Goal: Navigation & Orientation: Find specific page/section

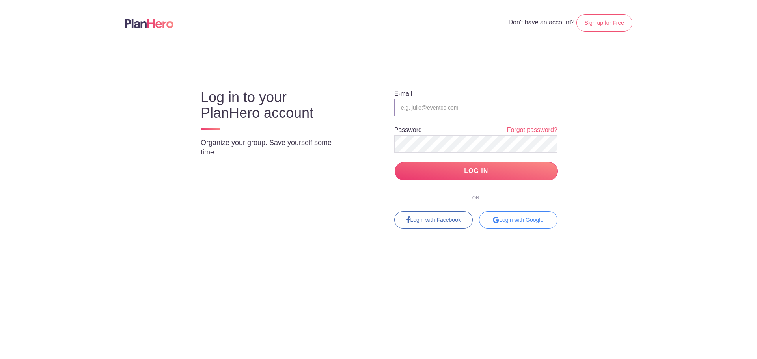
click at [470, 111] on input "email" at bounding box center [475, 107] width 163 height 17
click at [344, 127] on div "Log in to your PlanHero account Organize your group. Save yourself some time." at bounding box center [278, 120] width 174 height 91
click at [414, 105] on input "email" at bounding box center [475, 107] width 163 height 17
drag, startPoint x: 480, startPoint y: 108, endPoint x: 432, endPoint y: 102, distance: 47.6
click at [432, 102] on input "[EMAIL_ADDRESS][DOMAIN_NAME]" at bounding box center [475, 107] width 163 height 17
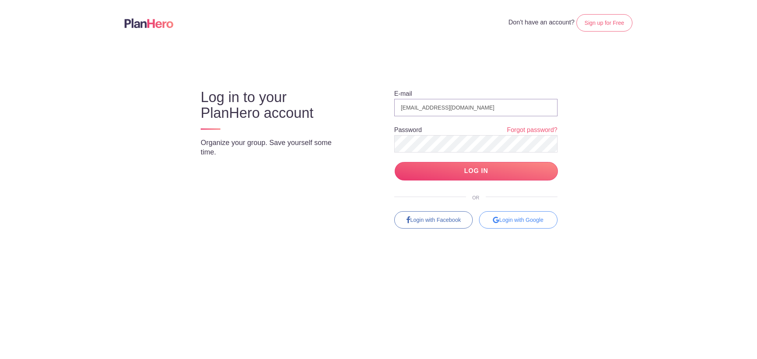
click at [417, 108] on input "[EMAIL_ADDRESS][DOMAIN_NAME]" at bounding box center [475, 107] width 163 height 17
type input "[EMAIL_ADDRESS][DOMAIN_NAME]"
click at [395, 162] on input "LOG IN" at bounding box center [476, 171] width 163 height 19
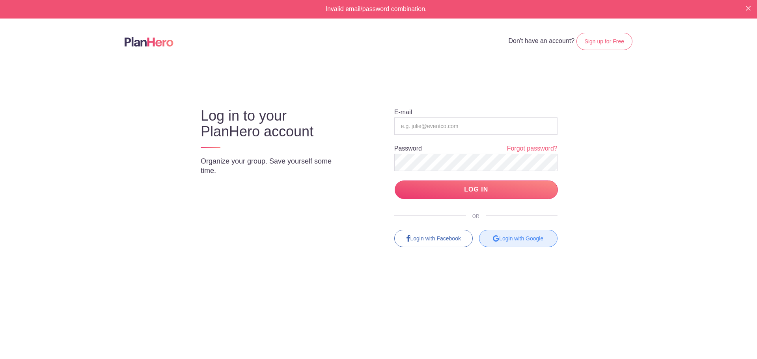
click at [529, 234] on div "Login with Google" at bounding box center [518, 238] width 78 height 17
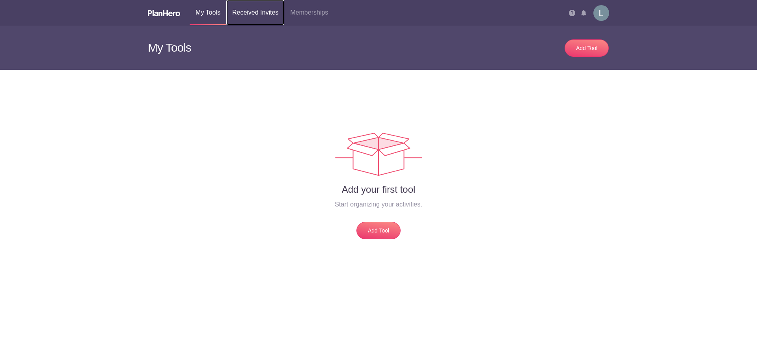
click at [249, 11] on link "Received Invites" at bounding box center [255, 12] width 58 height 25
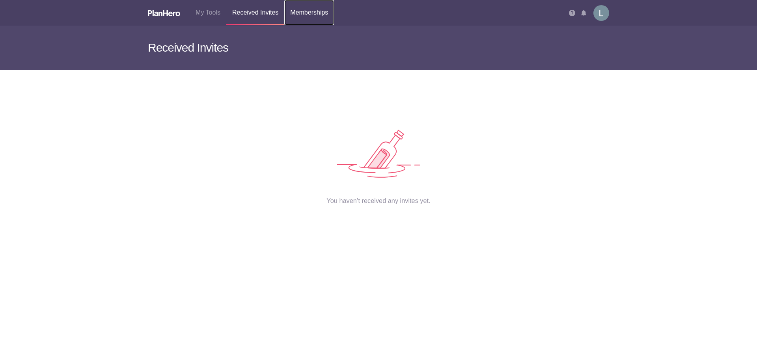
click at [302, 12] on link "Memberships" at bounding box center [309, 12] width 50 height 25
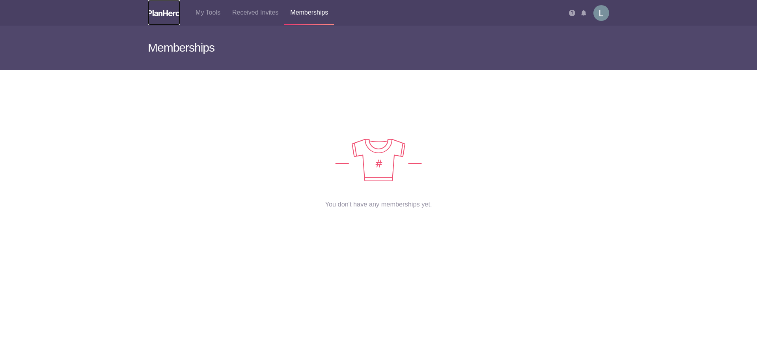
click at [172, 15] on img at bounding box center [164, 13] width 32 height 6
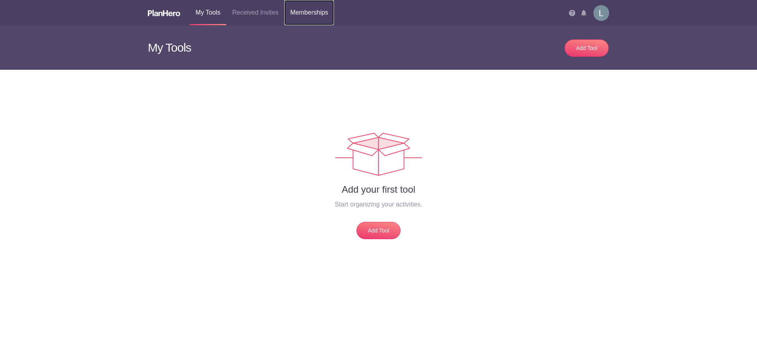
click at [312, 10] on link "Memberships" at bounding box center [309, 12] width 50 height 25
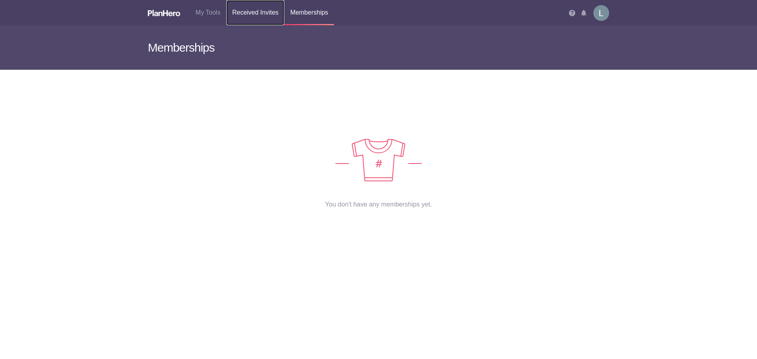
click at [266, 11] on link "Received Invites" at bounding box center [255, 12] width 58 height 25
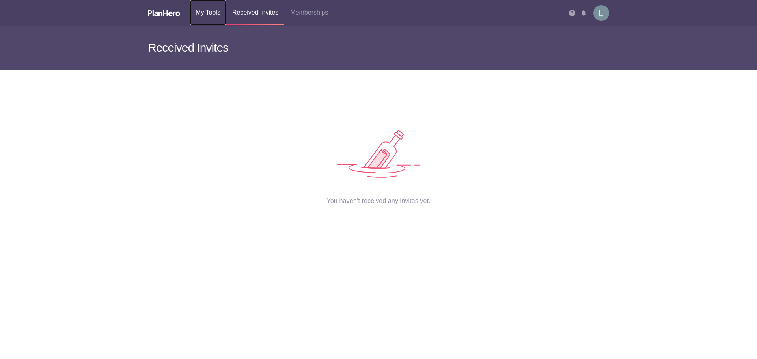
click at [214, 13] on link "My Tools" at bounding box center [208, 12] width 37 height 25
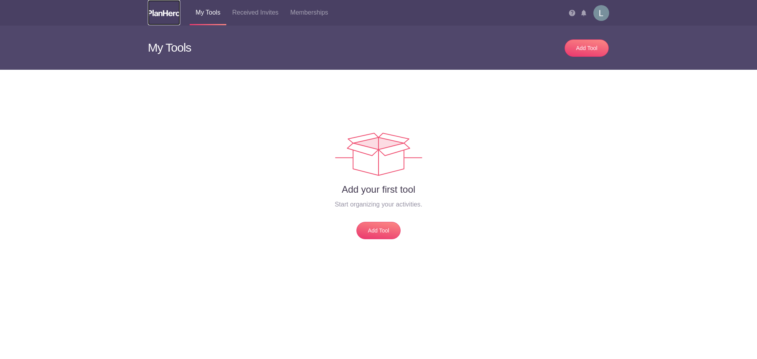
click at [170, 13] on img at bounding box center [164, 13] width 32 height 6
click at [603, 15] on img at bounding box center [601, 13] width 16 height 16
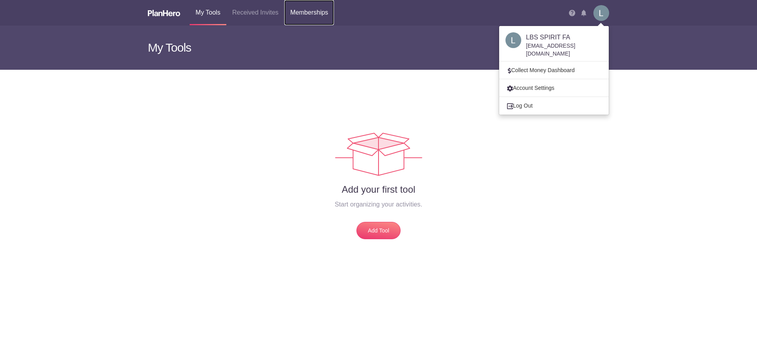
click at [318, 14] on link "Memberships" at bounding box center [309, 12] width 50 height 25
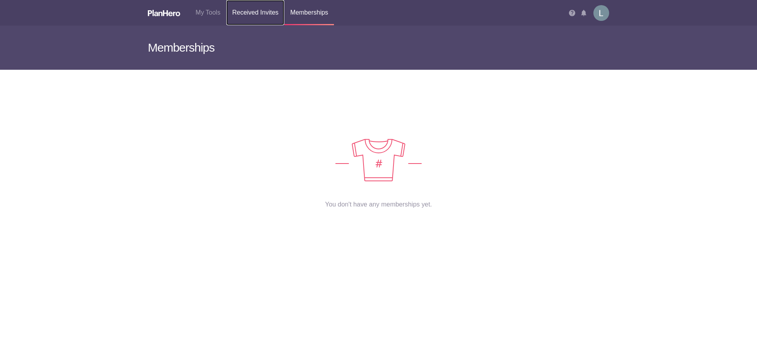
click at [249, 11] on link "Received Invites" at bounding box center [255, 12] width 58 height 25
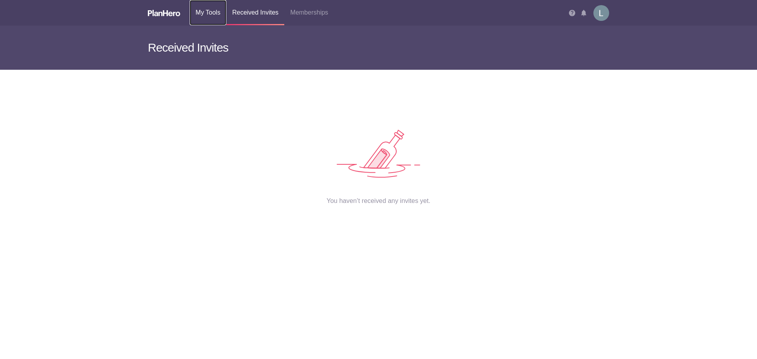
click at [222, 7] on link "My Tools" at bounding box center [208, 12] width 37 height 25
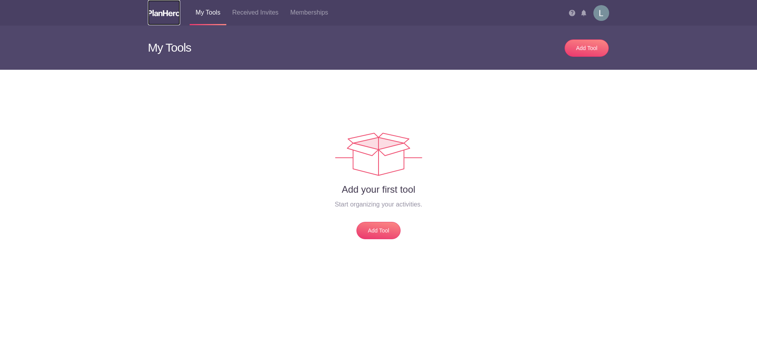
click at [168, 10] on img at bounding box center [164, 13] width 32 height 6
click at [513, 180] on div "Add your first tool Start organizing your activities. Add Tool" at bounding box center [378, 170] width 461 height 138
click at [557, 191] on h2 "Add your first tool" at bounding box center [378, 190] width 449 height 12
click at [604, 15] on img at bounding box center [601, 13] width 16 height 16
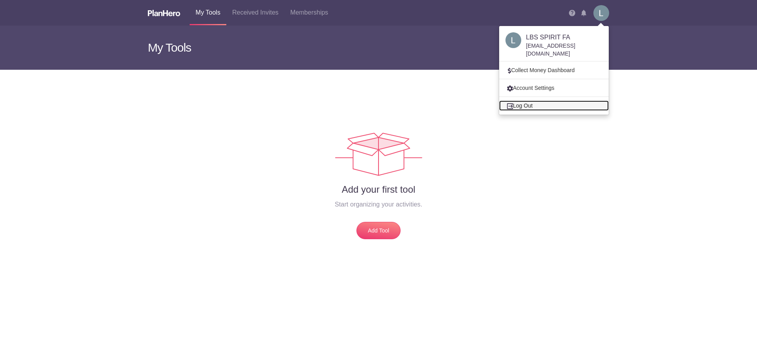
click at [526, 101] on link "Log Out" at bounding box center [554, 106] width 110 height 10
